Goal: Transaction & Acquisition: Purchase product/service

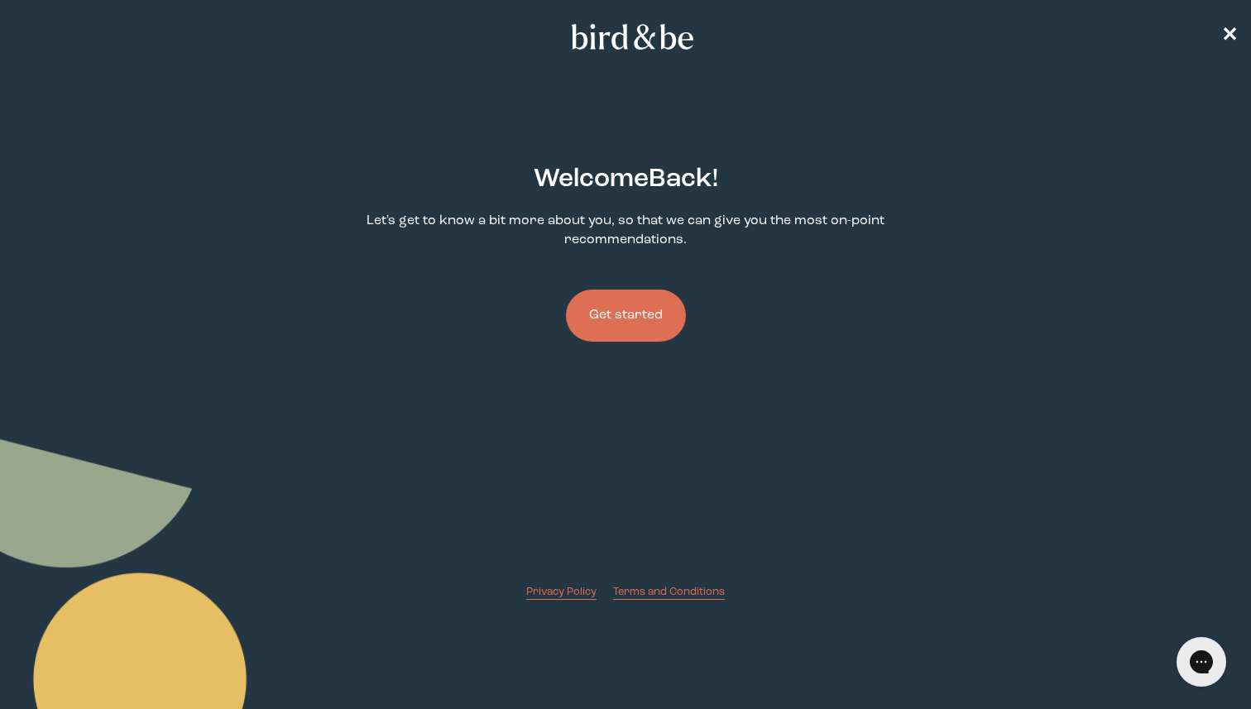
click at [644, 304] on button "Get started" at bounding box center [626, 315] width 120 height 52
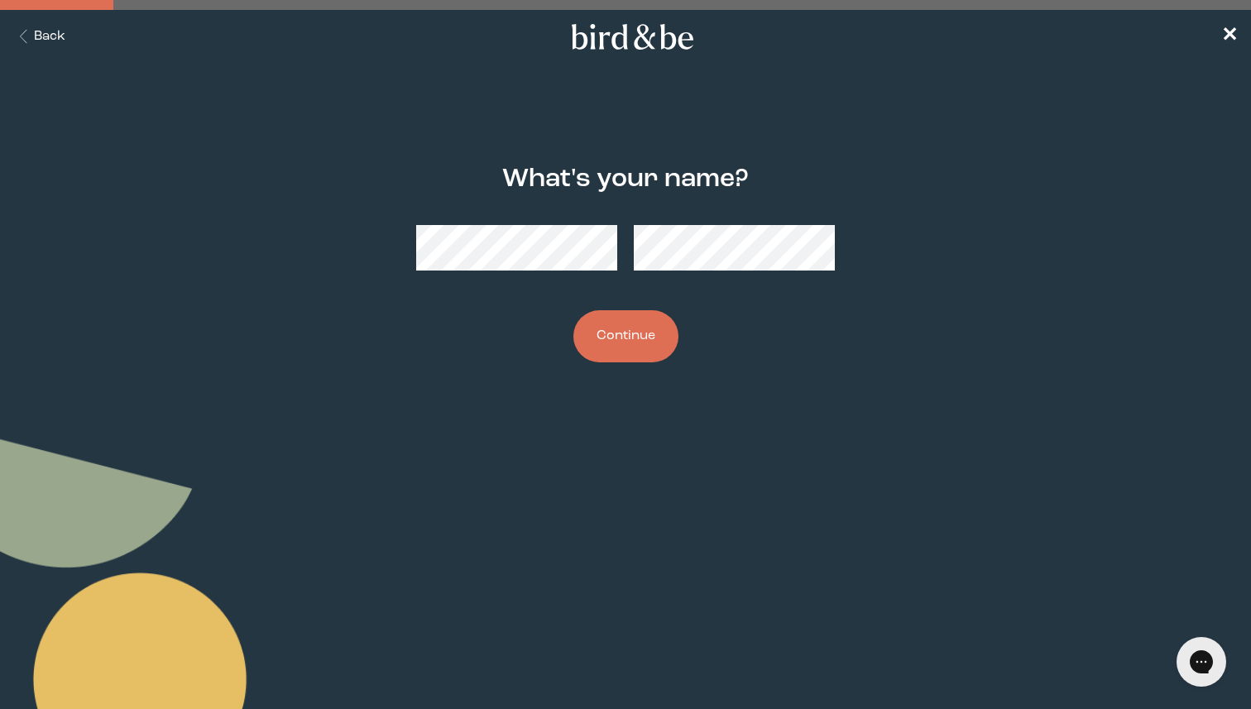
click at [600, 246] on div at bounding box center [625, 248] width 419 height 72
click at [649, 333] on button "Continue" at bounding box center [625, 336] width 105 height 52
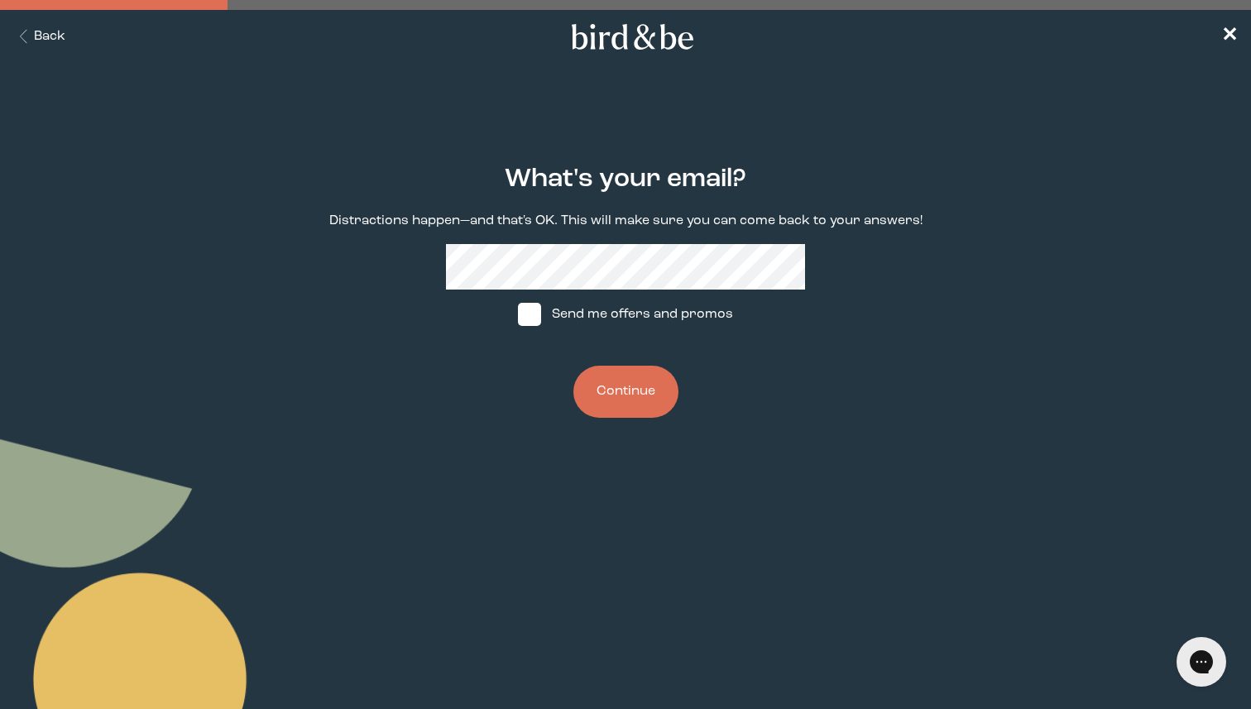
click at [629, 386] on button "Continue" at bounding box center [625, 392] width 105 height 52
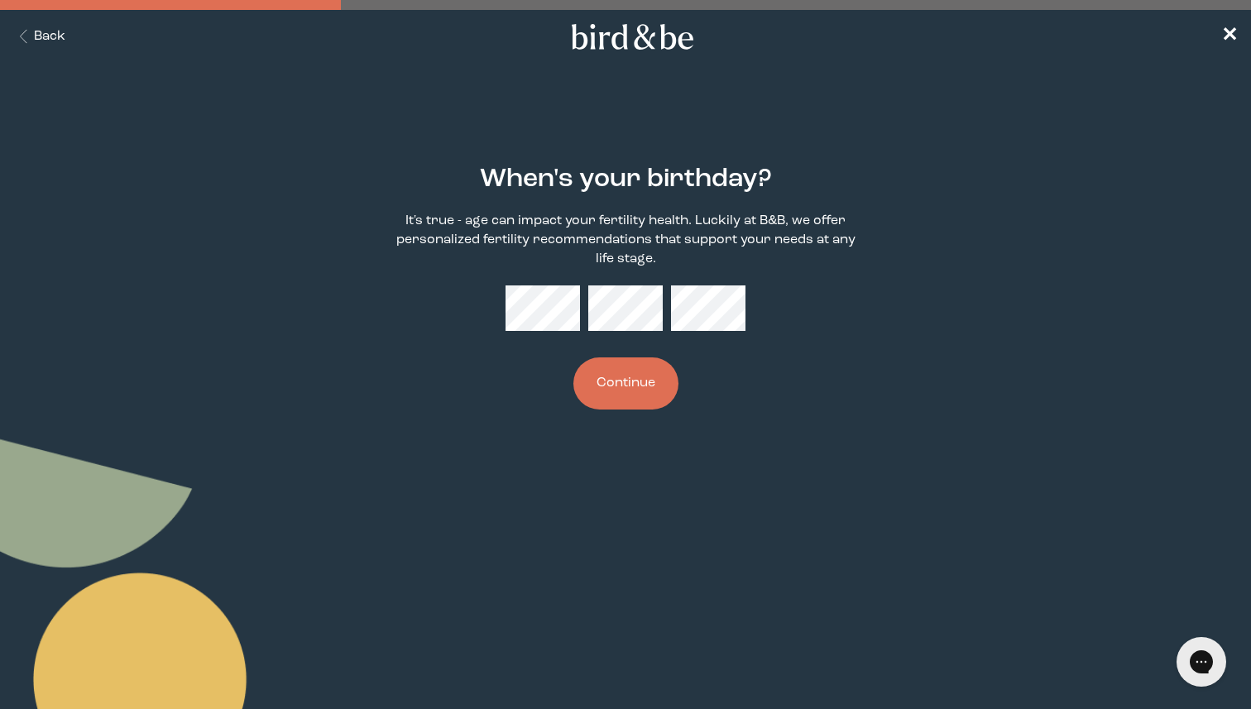
click at [645, 373] on button "Continue" at bounding box center [625, 383] width 105 height 52
click at [635, 398] on button "Continue" at bounding box center [625, 383] width 105 height 52
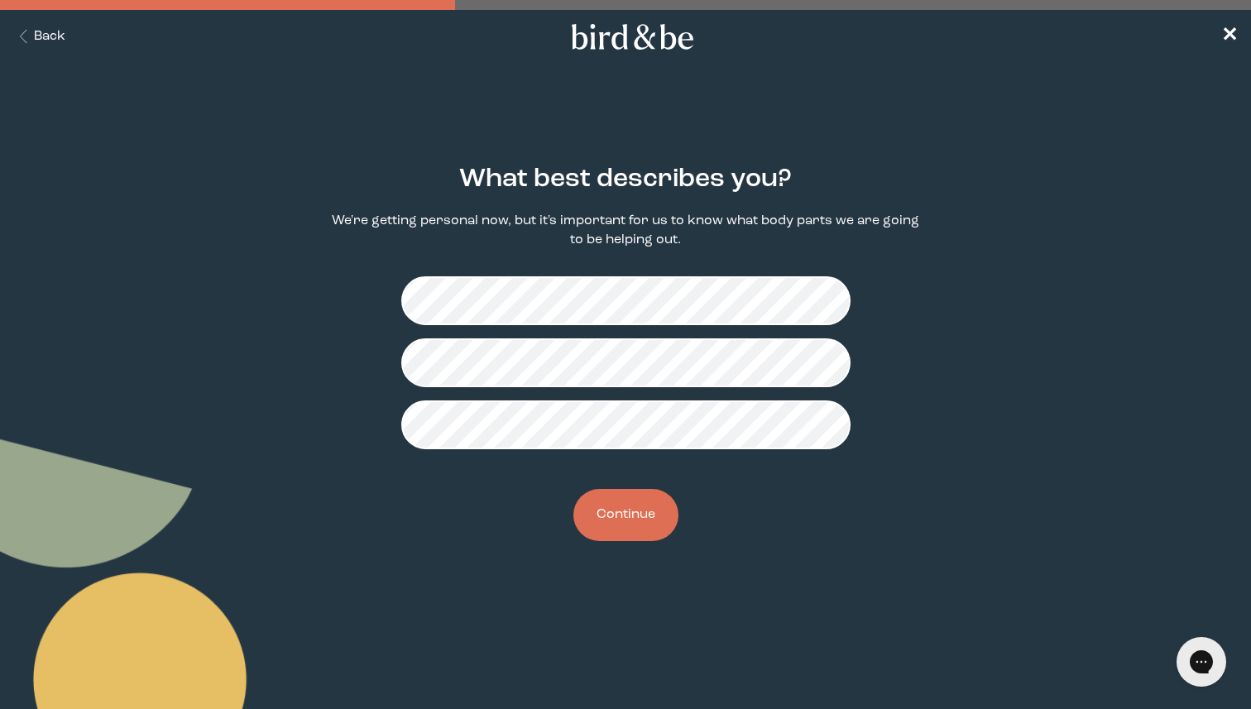
click at [636, 510] on button "Continue" at bounding box center [625, 515] width 105 height 52
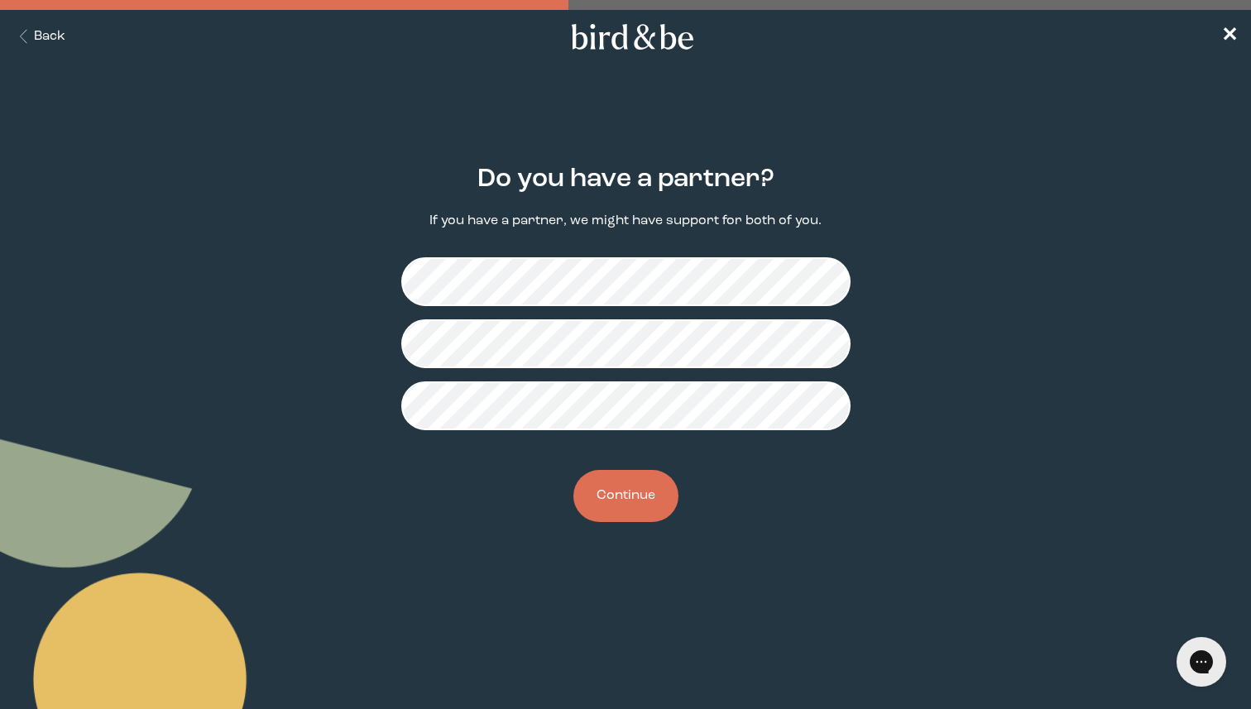
click at [630, 482] on button "Continue" at bounding box center [625, 496] width 105 height 52
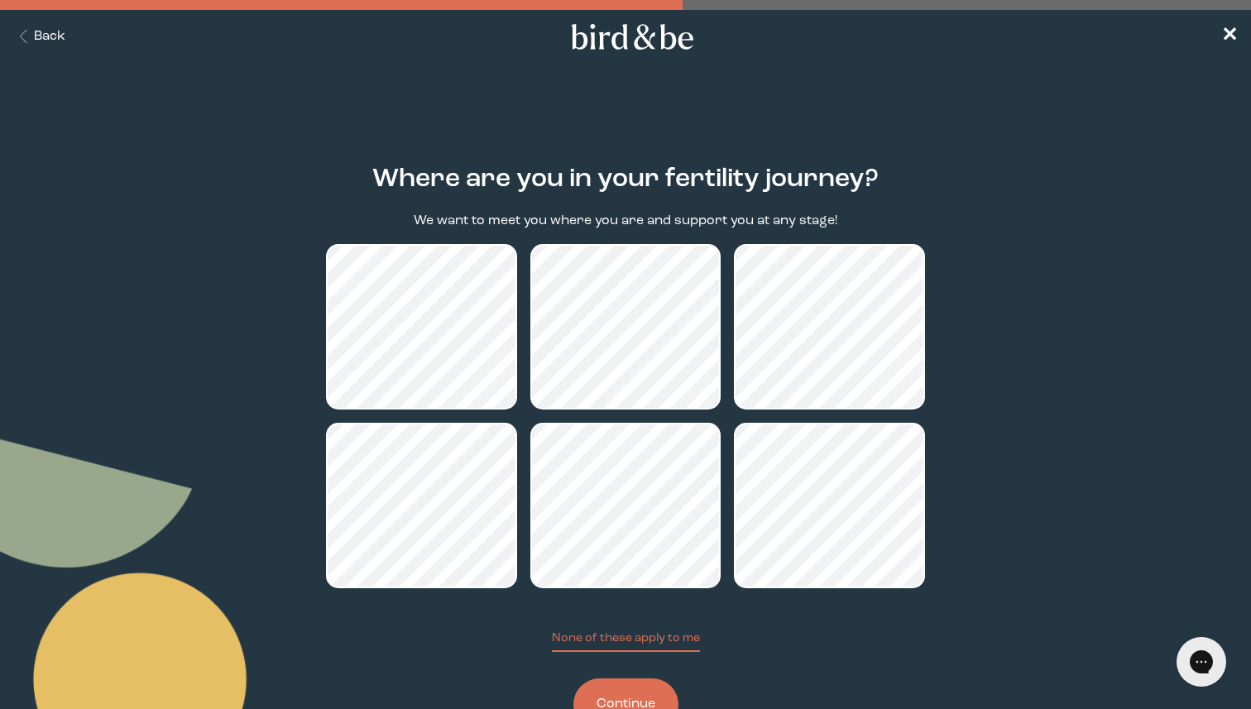
scroll to position [60, 0]
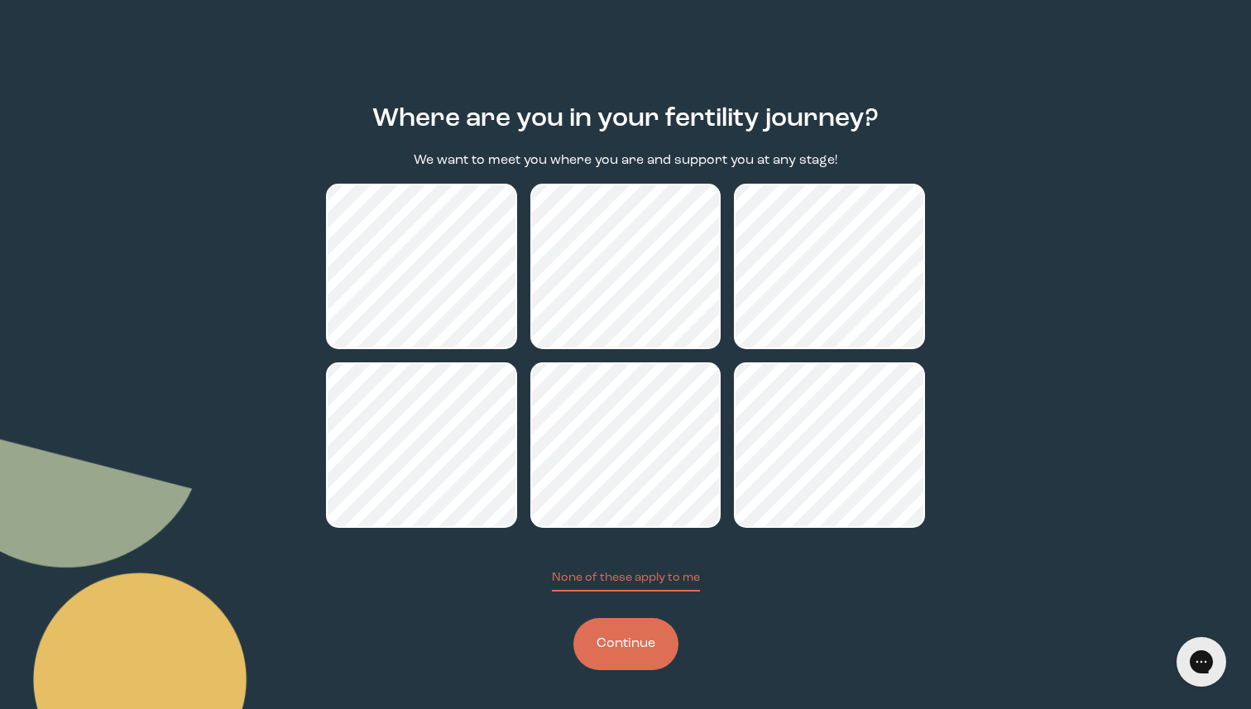
click at [645, 640] on button "Continue" at bounding box center [625, 644] width 105 height 52
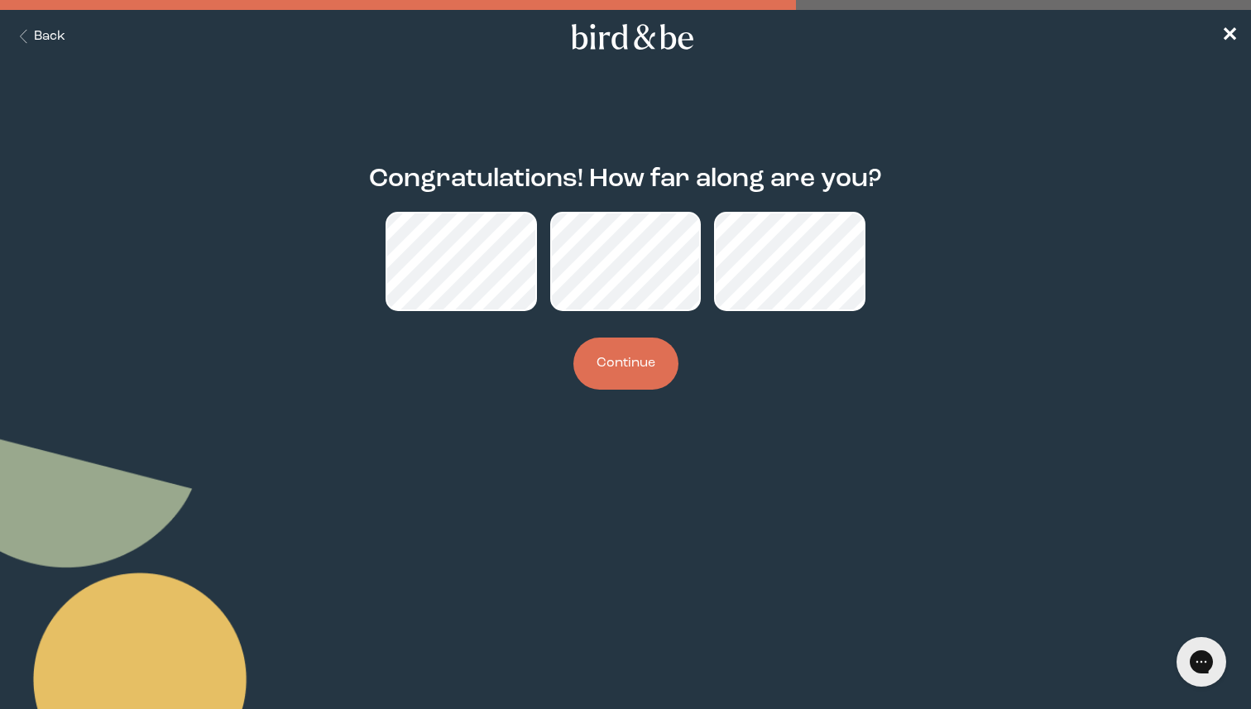
click at [629, 374] on button "Continue" at bounding box center [625, 363] width 105 height 52
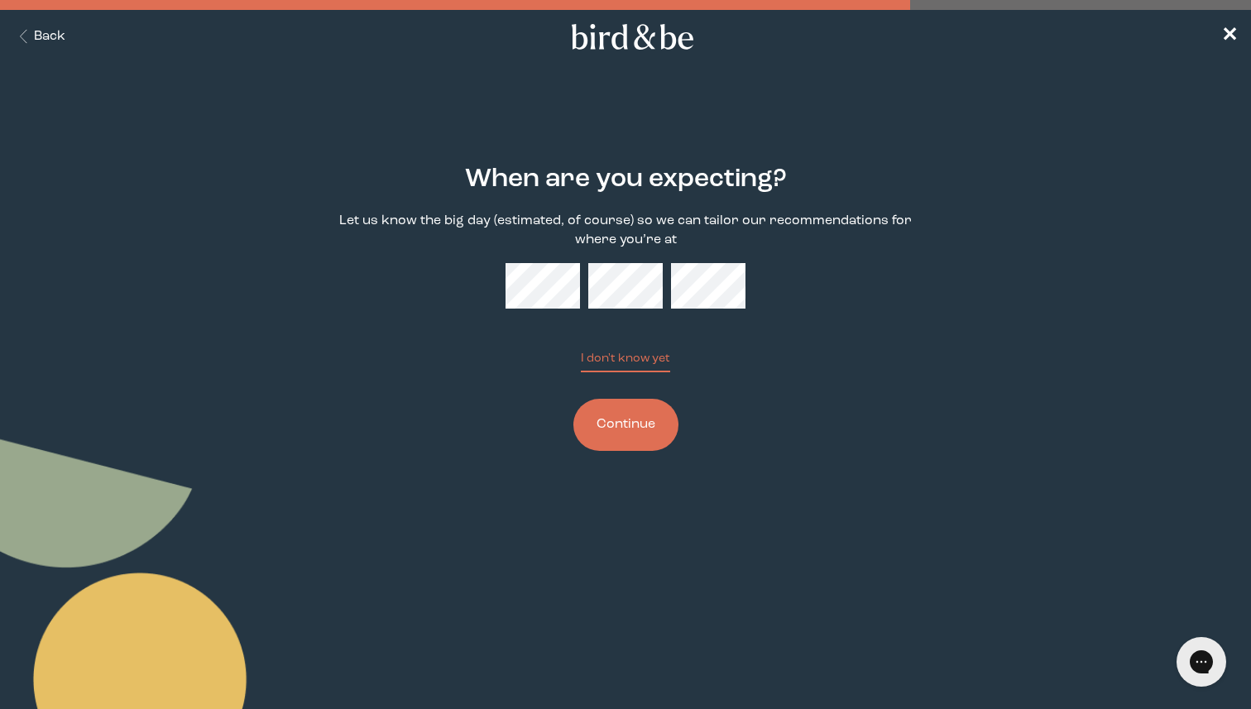
click at [640, 427] on button "Continue" at bounding box center [625, 425] width 105 height 52
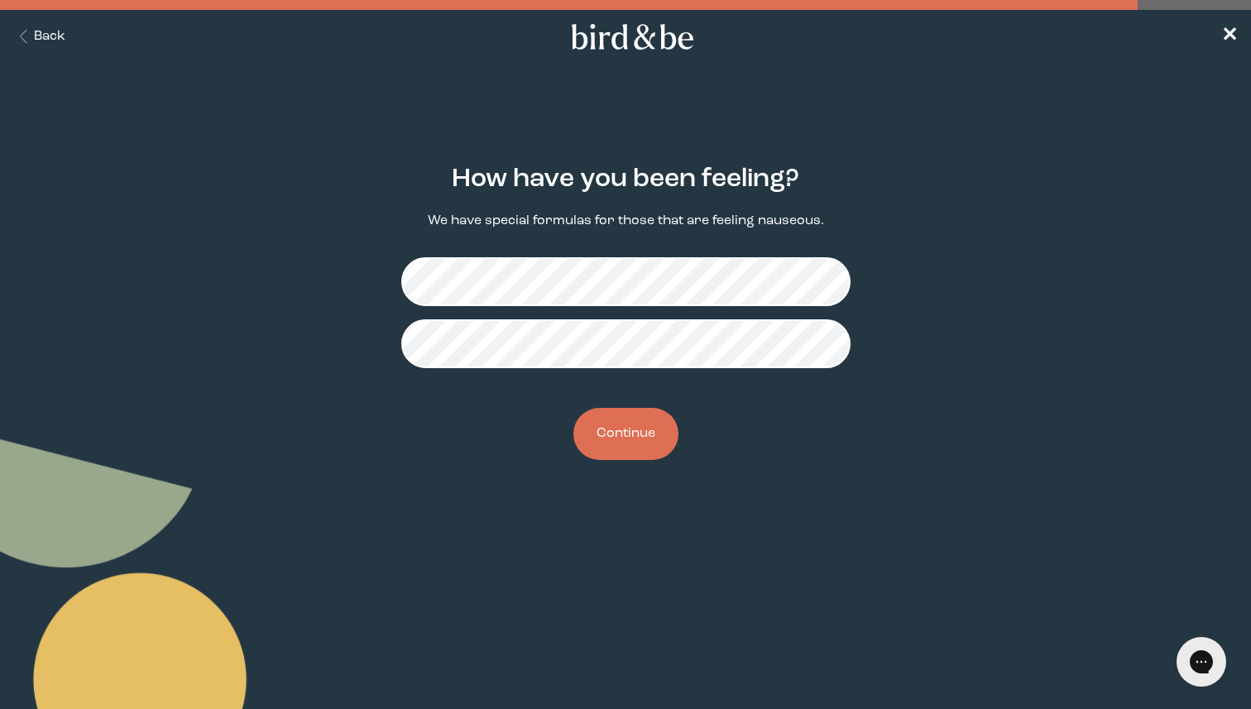
click at [653, 442] on button "Continue" at bounding box center [625, 434] width 105 height 52
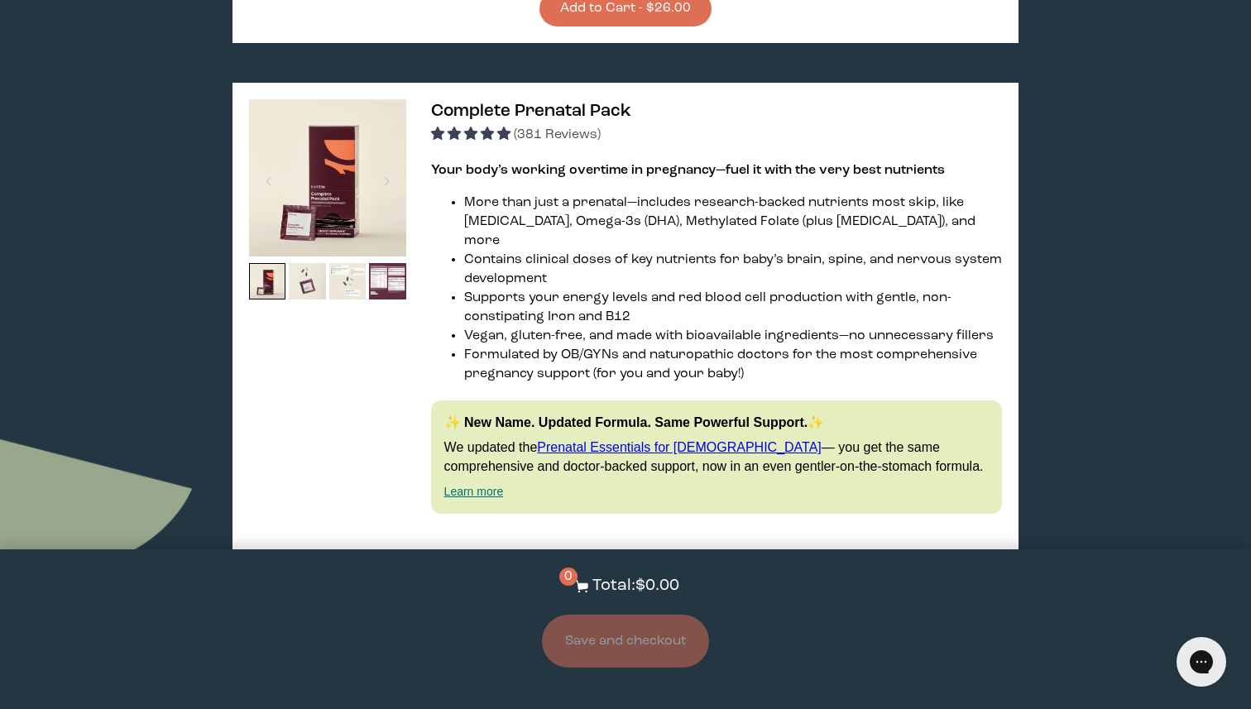
scroll to position [1136, 0]
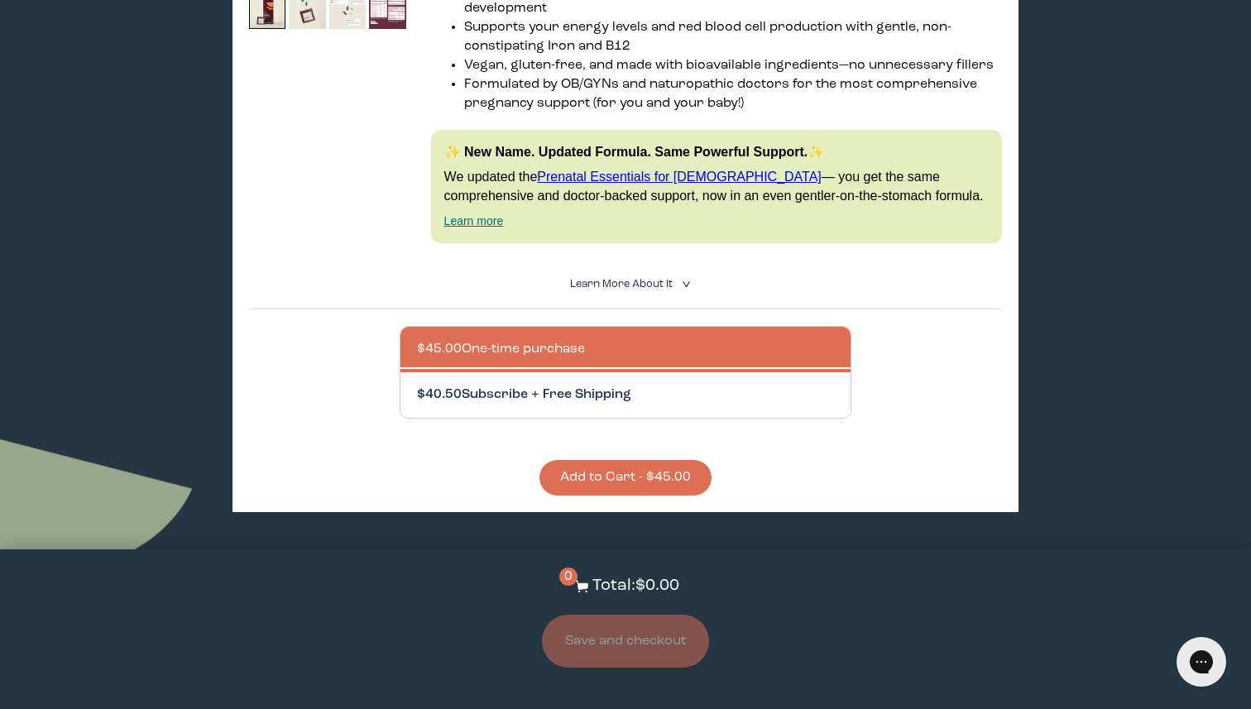
click at [600, 375] on div at bounding box center [642, 394] width 450 height 45
click at [417, 385] on input "$40.50 Subscribe + Free Shipping" at bounding box center [416, 385] width 1 height 1
radio input "true"
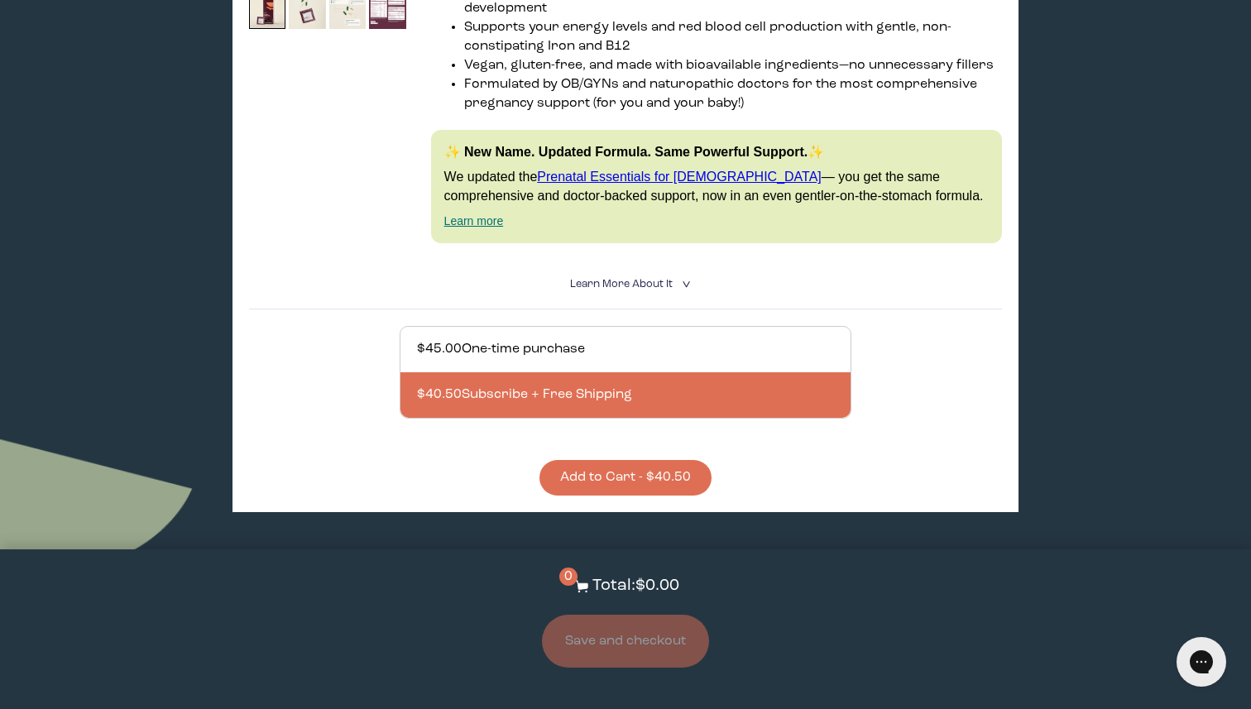
click at [660, 472] on button "Add to Cart - $40.50" at bounding box center [625, 478] width 172 height 36
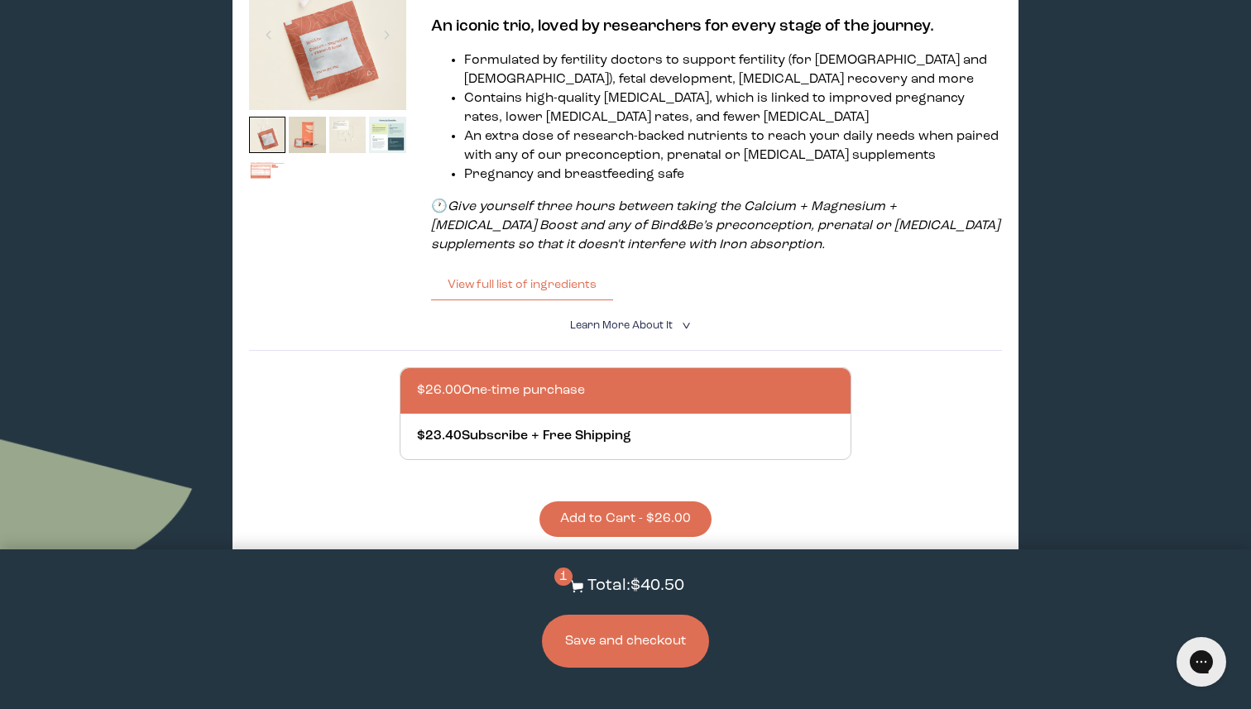
scroll to position [360, 0]
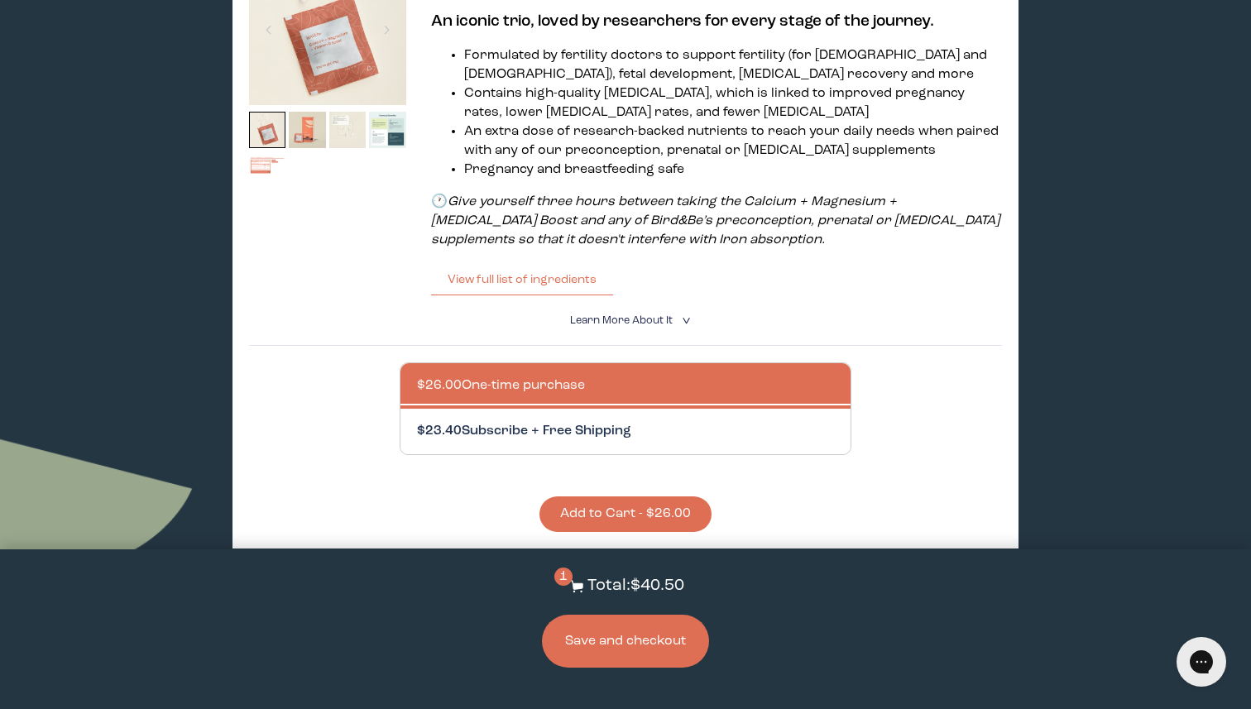
click at [643, 428] on div at bounding box center [642, 431] width 450 height 45
click at [417, 422] on input "$23.40 Subscribe + Free Shipping" at bounding box center [416, 421] width 1 height 1
radio input "true"
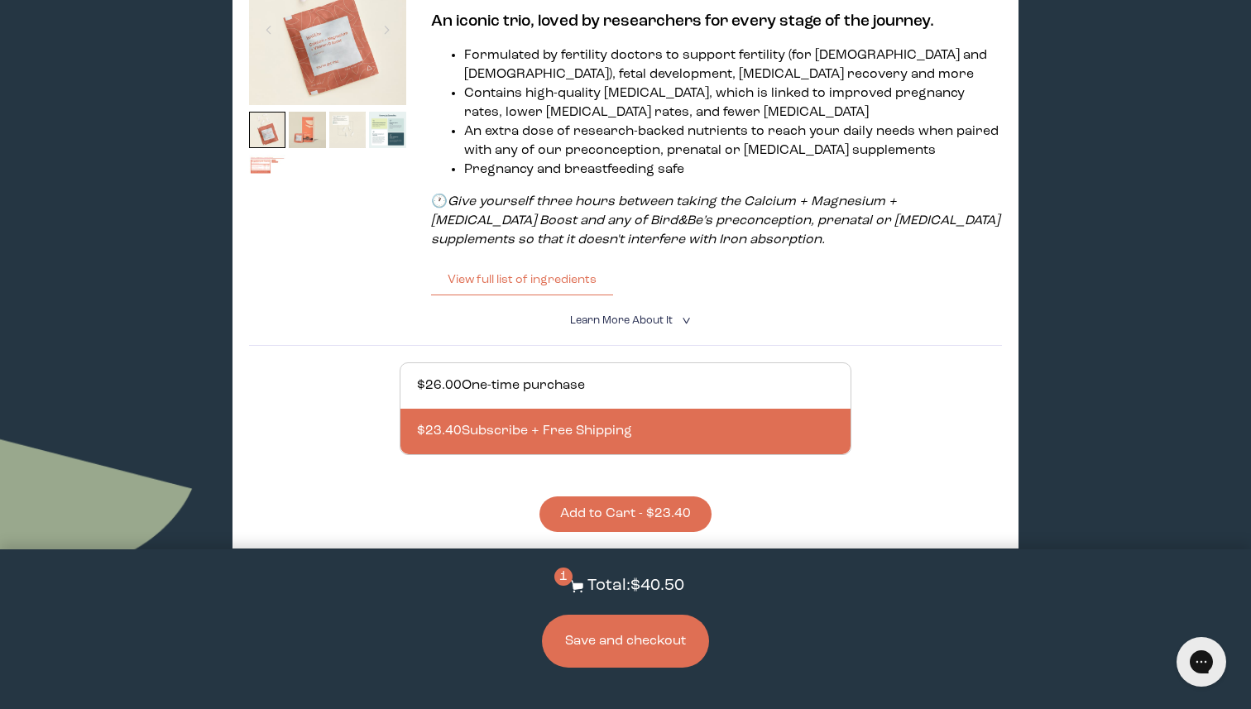
scroll to position [351, 0]
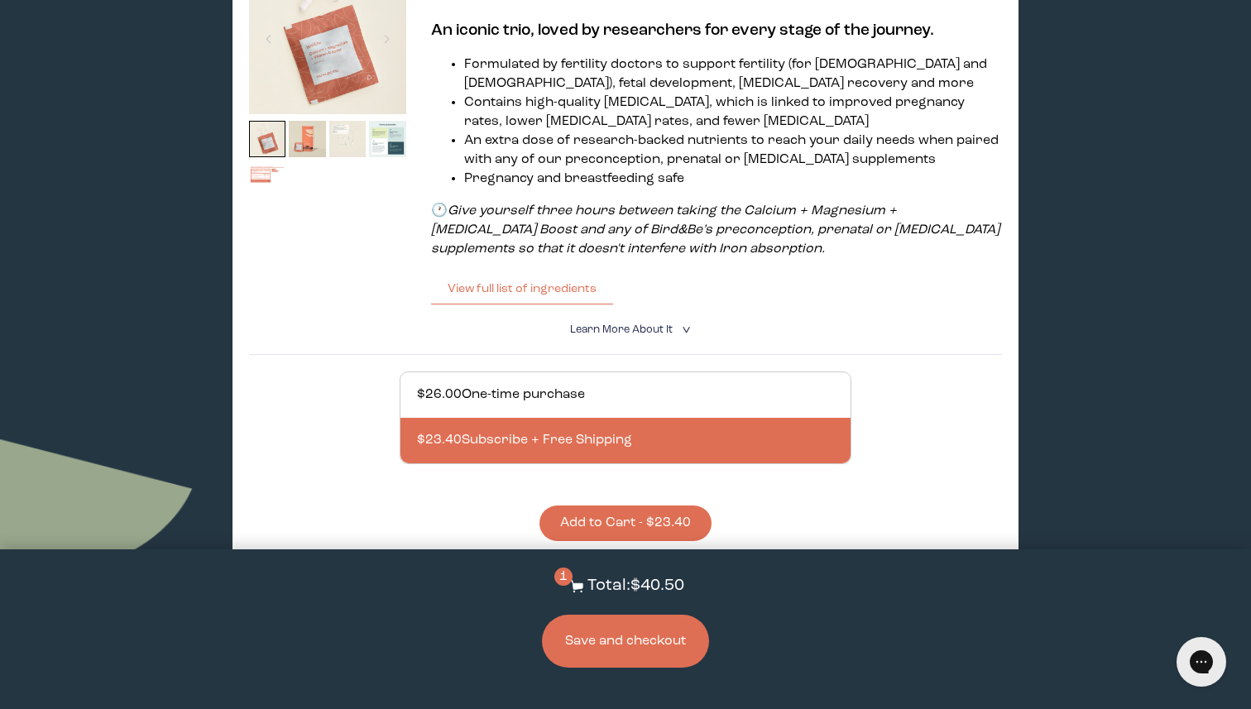
click at [682, 517] on button "Add to Cart - $23.40" at bounding box center [625, 523] width 172 height 36
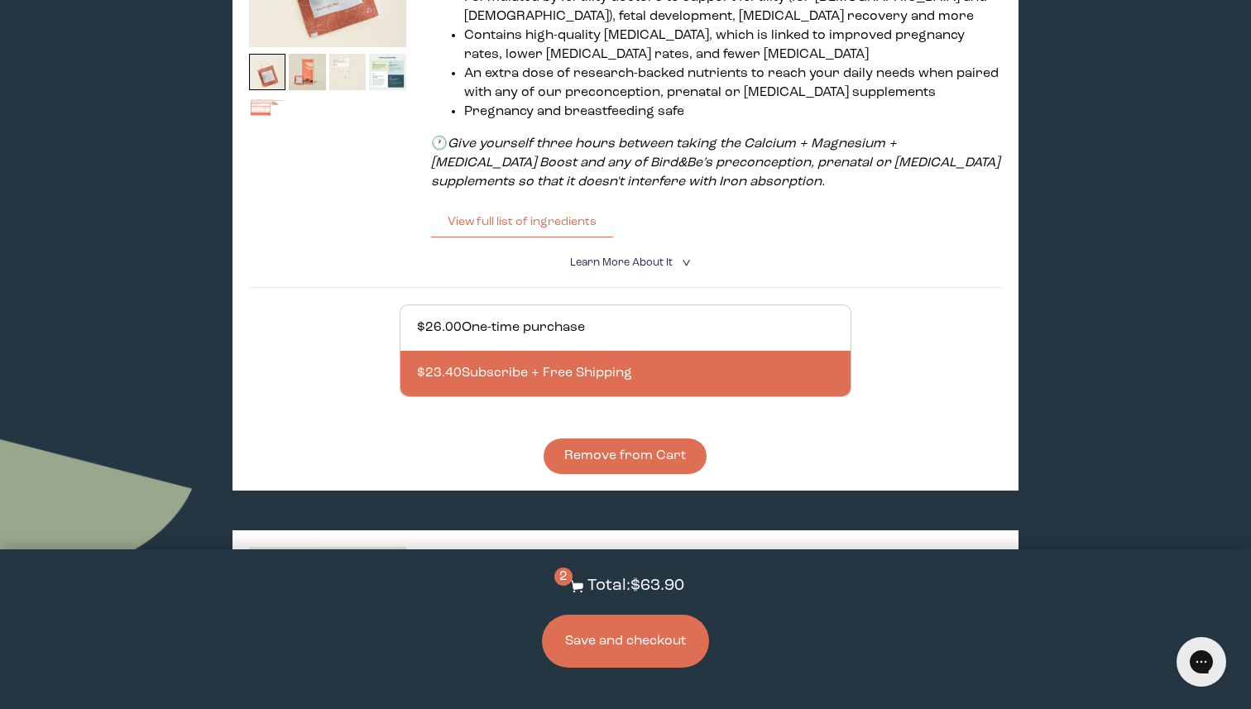
scroll to position [419, 0]
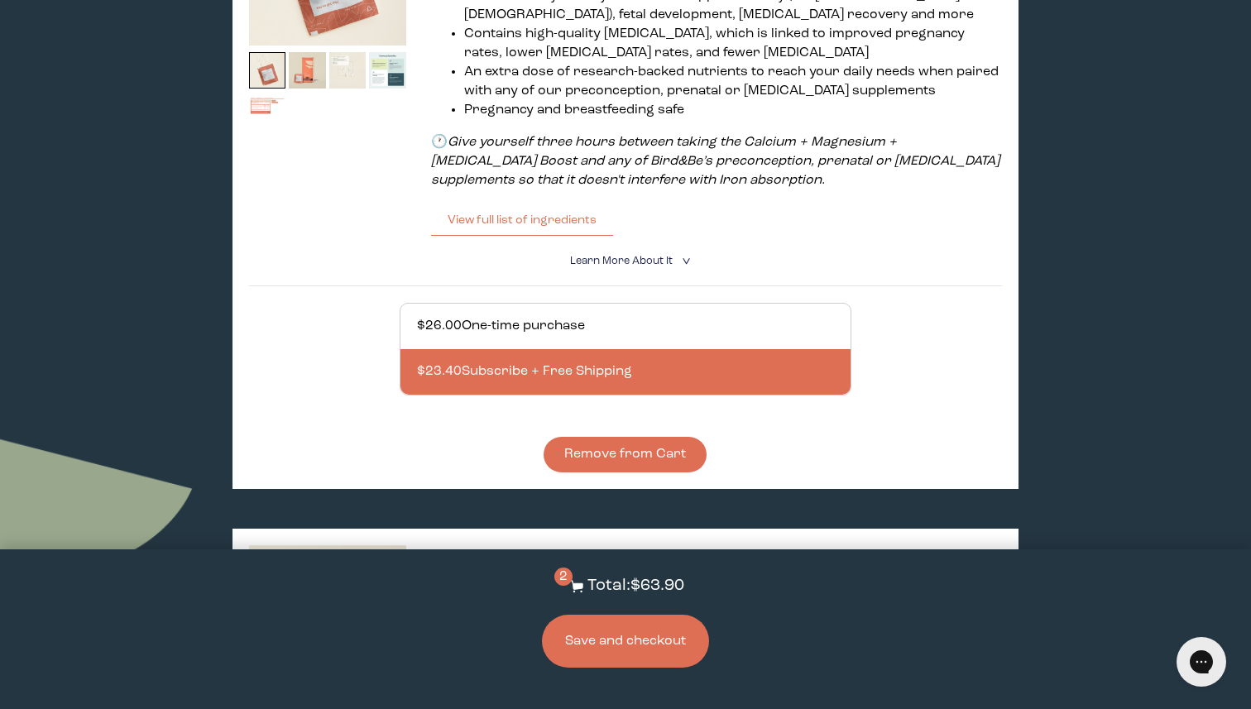
click at [666, 653] on button "Save and checkout" at bounding box center [625, 641] width 167 height 53
